Goal: Navigation & Orientation: Find specific page/section

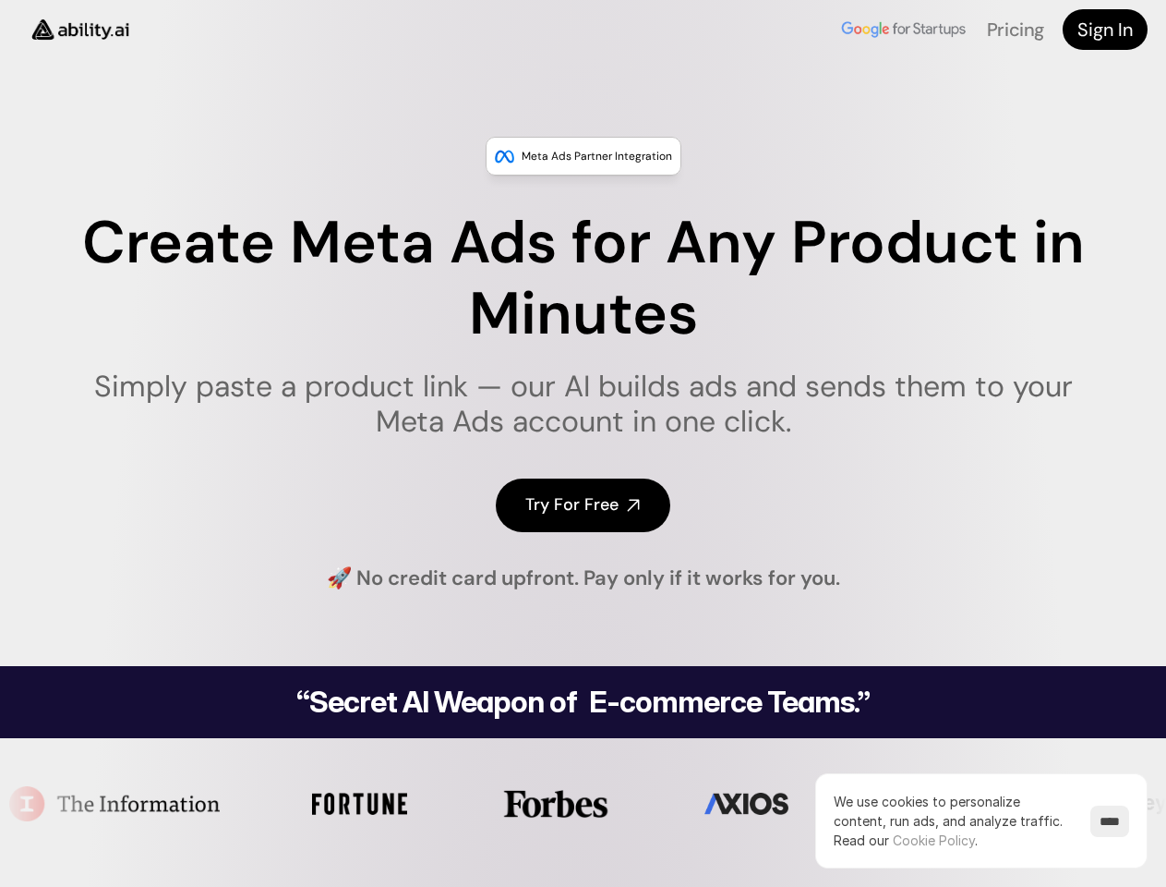
click at [583, 440] on h1 "Simply paste a product link — our AI builds ads and sends them to your Meta Ads…" at bounding box center [583, 404] width 1050 height 71
